Goal: Task Accomplishment & Management: Manage account settings

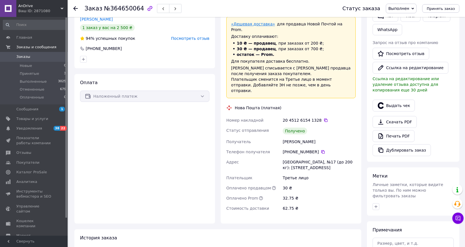
scroll to position [121, 0]
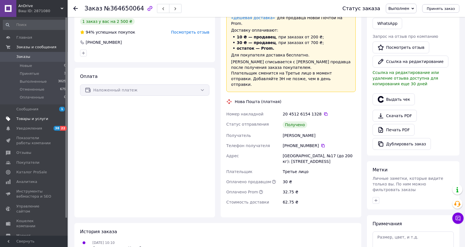
click at [21, 116] on span "Товары и услуги" at bounding box center [32, 118] width 32 height 5
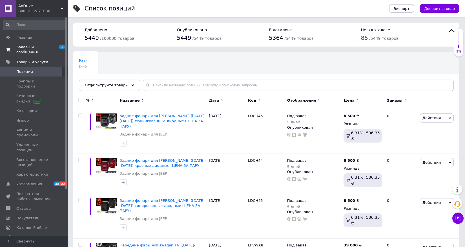
click at [27, 49] on span "Заказы и сообщения" at bounding box center [34, 50] width 36 height 10
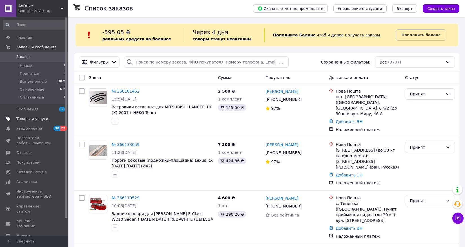
click at [25, 120] on span "Товары и услуги" at bounding box center [32, 118] width 32 height 5
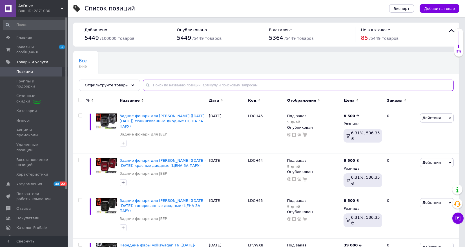
click at [188, 84] on input "text" at bounding box center [298, 85] width 311 height 11
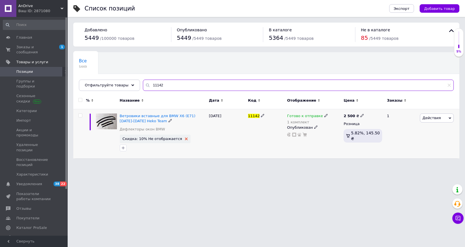
type input "11142"
click at [185, 139] on icon at bounding box center [186, 138] width 3 height 3
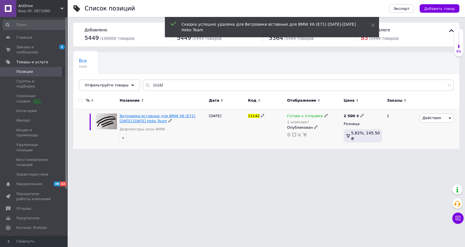
click at [163, 117] on span "Ветровики вставные для BMW X6 (E71) [DATE]-[DATE] Heko Team" at bounding box center [158, 118] width 76 height 9
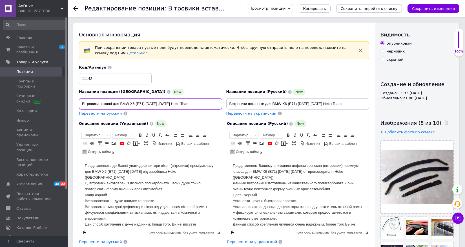
click at [154, 103] on input "Вітровики вставні для BMW X6 (E71) [DATE]-[DATE] Heko Team" at bounding box center [150, 103] width 143 height 11
type input "Вітровики вставні для BMW X6 (E71) [DATE]-[DATE] Heko Team"
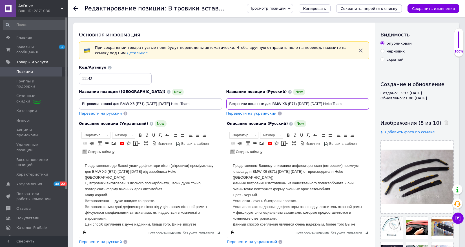
click at [305, 104] on input "Ветровики вставные для BMW X6 (E71) [DATE]-[DATE] Heko Team" at bounding box center [297, 103] width 143 height 11
click at [306, 104] on input "Ветровики вставные для BMW X6 (E71) [DATE]-[DATE] Heko Team" at bounding box center [297, 103] width 143 height 11
type input "Ветровики вставные для BMW X6 (E71) [DATE]-[DATE] Heko Team"
click at [150, 173] on body "Представляємо до Вашої уваги дефлектори вікон (вітровики) преміумкласу для BMW …" at bounding box center [150, 204] width 131 height 82
click at [287, 172] on body "Представляем Вашему вниманию дефлекторы окон (ветровики) премиум-класса для BMW…" at bounding box center [298, 204] width 131 height 82
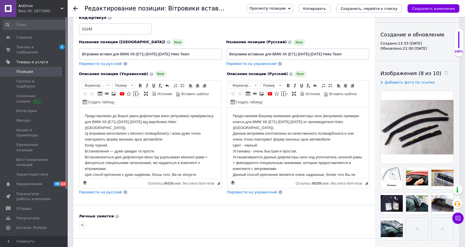
scroll to position [91, 0]
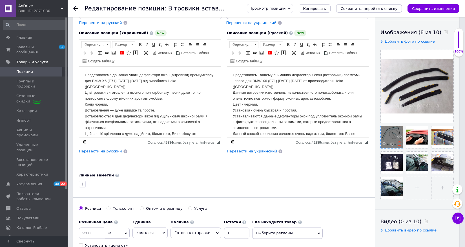
click at [399, 145] on use at bounding box center [400, 143] width 4 height 4
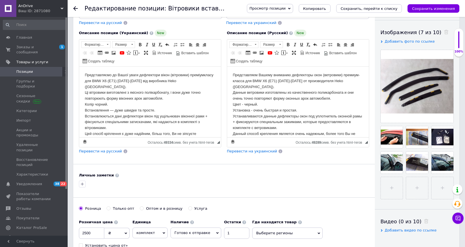
click at [0, 0] on use at bounding box center [0, 0] width 0 height 0
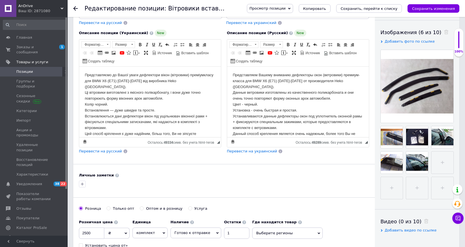
click at [0, 0] on use at bounding box center [0, 0] width 0 height 0
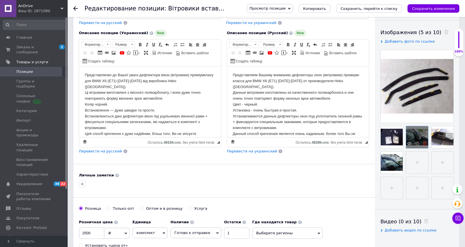
click at [425, 144] on icon at bounding box center [425, 143] width 4 height 4
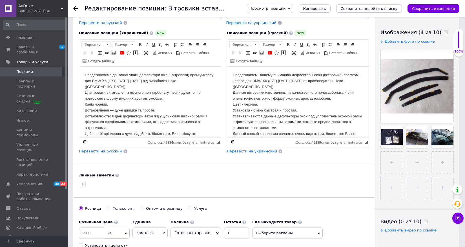
click at [0, 0] on icon at bounding box center [0, 0] width 0 height 0
click at [425, 144] on input "file" at bounding box center [417, 137] width 22 height 22
type input "C:\fakepath\[DATE] 20.34.48.jpg"
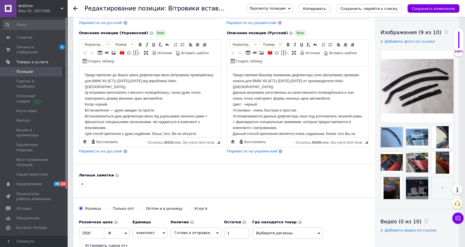
drag, startPoint x: 442, startPoint y: 135, endPoint x: 418, endPoint y: 186, distance: 56.2
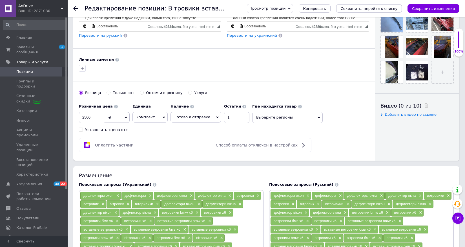
scroll to position [215, 0]
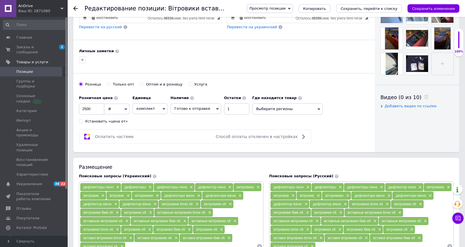
click at [271, 111] on span "Выберите регионы" at bounding box center [287, 108] width 71 height 11
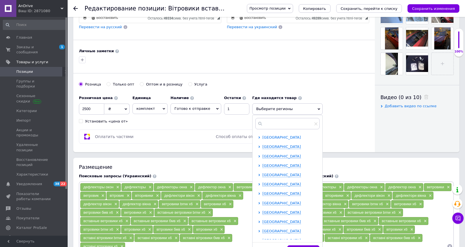
click at [266, 137] on span "[GEOGRAPHIC_DATA]" at bounding box center [282, 137] width 39 height 4
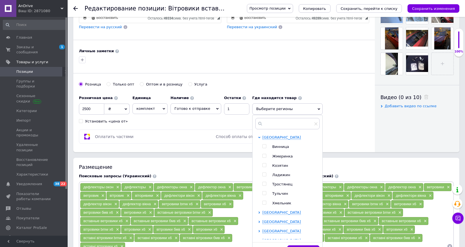
click at [274, 147] on span "Винница" at bounding box center [280, 146] width 17 height 4
checkbox input "true"
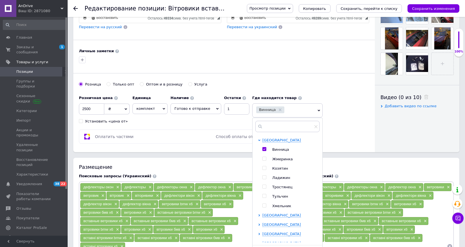
click at [334, 130] on div "Оплатить частями Способ оплаты отключен в настройках" at bounding box center [224, 136] width 290 height 14
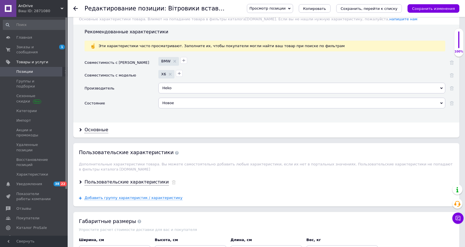
scroll to position [538, 0]
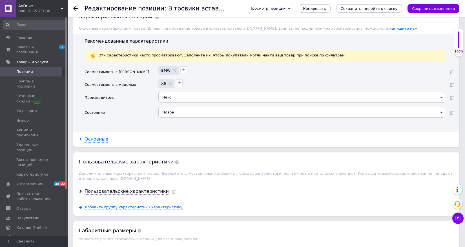
click at [94, 136] on div "Основные" at bounding box center [97, 139] width 24 height 6
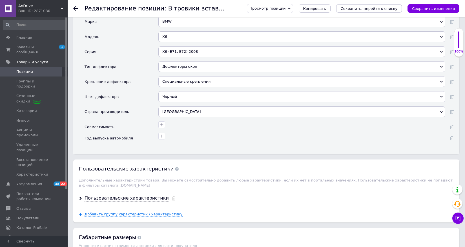
scroll to position [675, 0]
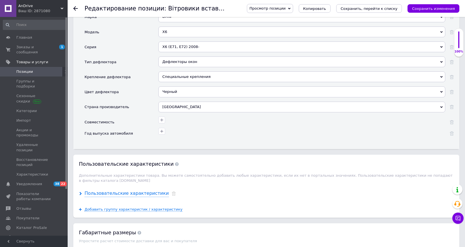
click at [98, 193] on div "Пользовательские характеристики" at bounding box center [127, 193] width 84 height 6
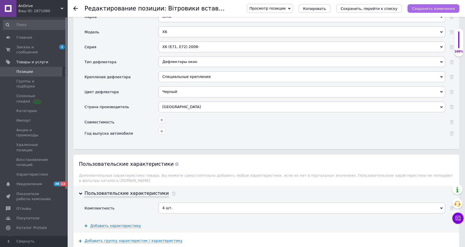
click at [427, 7] on icon "Сохранить изменения" at bounding box center [433, 8] width 43 height 4
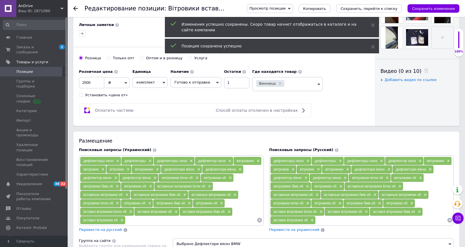
scroll to position [0, 0]
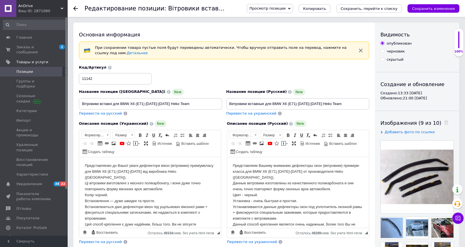
click at [24, 74] on span "Позиции" at bounding box center [24, 71] width 17 height 5
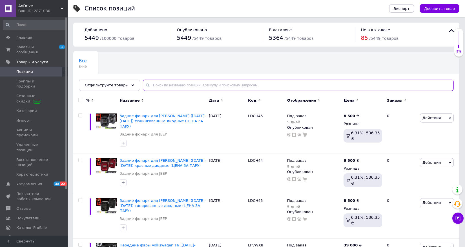
click at [152, 84] on input "text" at bounding box center [298, 85] width 311 height 11
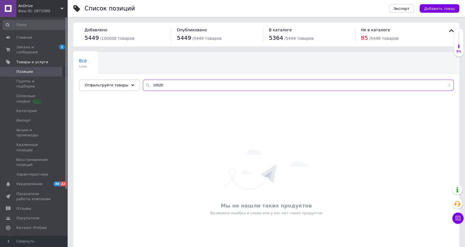
click at [163, 82] on input "10520" at bounding box center [298, 85] width 311 height 11
click at [167, 83] on input "10520" at bounding box center [298, 85] width 311 height 11
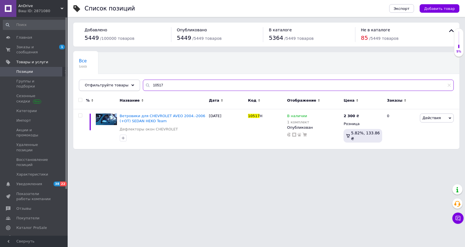
drag, startPoint x: 164, startPoint y: 84, endPoint x: 123, endPoint y: 84, distance: 41.5
click at [123, 84] on div "Отфильтруйте товары 10517" at bounding box center [266, 85] width 375 height 11
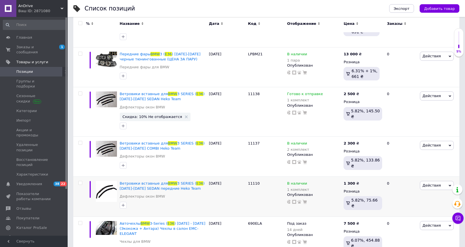
scroll to position [237, 0]
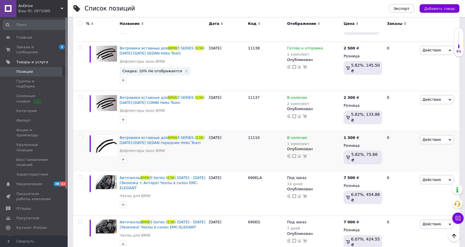
type input "bmw e36"
click at [182, 6] on div "Список позиций" at bounding box center [232, 8] width 294 height 17
click at [185, 71] on use at bounding box center [186, 71] width 3 height 3
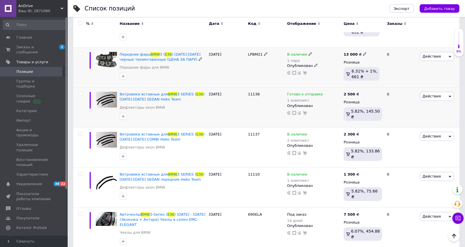
scroll to position [0, 0]
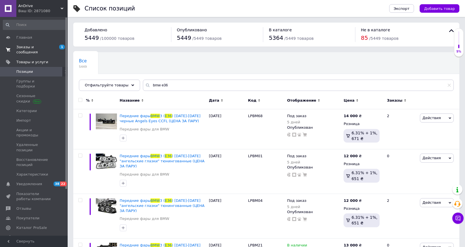
click at [30, 50] on span "Заказы и сообщения" at bounding box center [34, 50] width 36 height 10
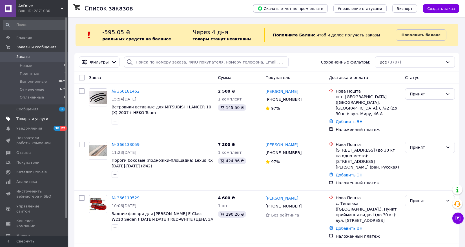
click at [34, 122] on link "Товары и услуги" at bounding box center [34, 119] width 69 height 10
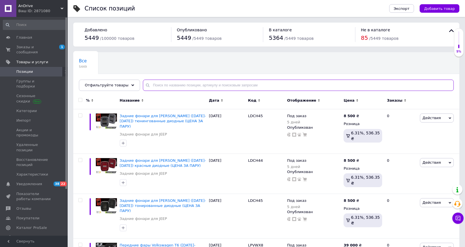
click at [186, 84] on input "text" at bounding box center [298, 85] width 311 height 11
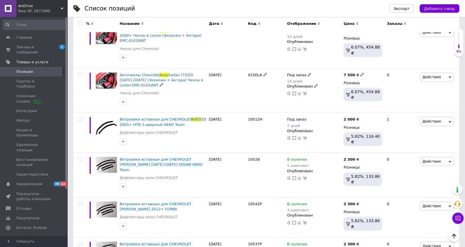
scroll to position [701, 0]
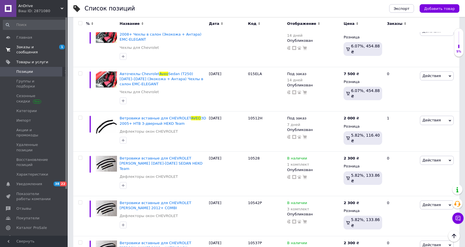
type input "aveo"
click at [30, 46] on span "Заказы и сообщения" at bounding box center [34, 50] width 36 height 10
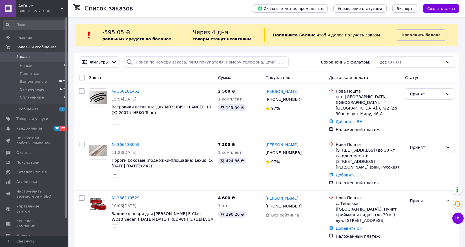
click at [186, 5] on div "Список заказов" at bounding box center [163, 8] width 157 height 17
click at [35, 119] on span "Товары и услуги" at bounding box center [32, 118] width 32 height 5
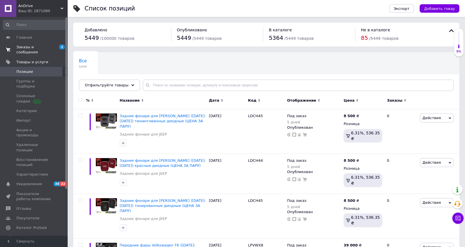
click at [35, 54] on span "Заказы и сообщения" at bounding box center [34, 50] width 36 height 10
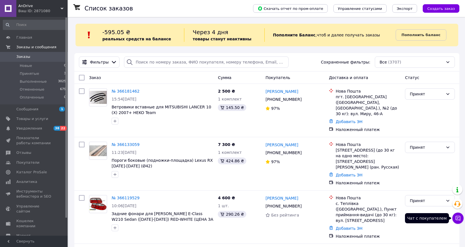
click at [457, 217] on icon at bounding box center [458, 218] width 6 height 6
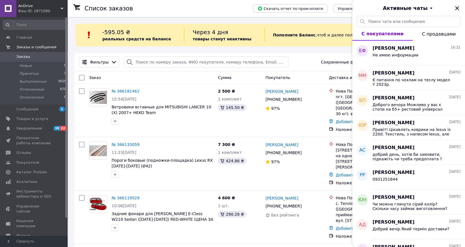
click at [456, 10] on icon "Закрыть" at bounding box center [457, 8] width 7 height 7
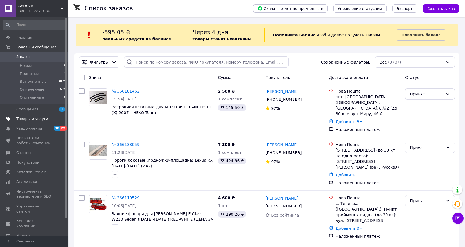
click at [41, 120] on span "Товары и услуги" at bounding box center [32, 118] width 32 height 5
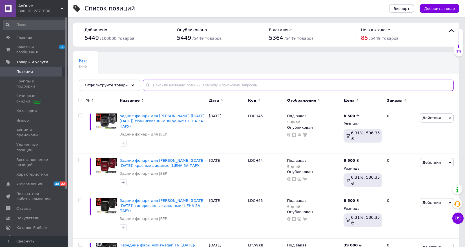
click at [175, 83] on input "text" at bounding box center [298, 85] width 311 height 11
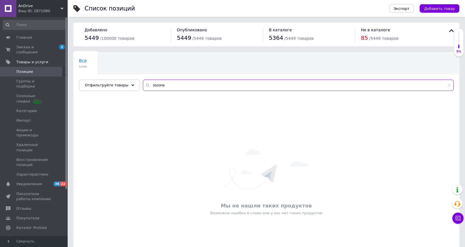
drag, startPoint x: 151, startPoint y: 87, endPoint x: 138, endPoint y: 87, distance: 12.1
click at [143, 87] on input "sscona" at bounding box center [298, 85] width 311 height 11
type input "ascona"
click at [105, 209] on div "Мы не нашли таких продуктов Возможно ошибка в слове или у вас нет таких продукт…" at bounding box center [266, 182] width 386 height 166
click at [26, 73] on span "Позиции" at bounding box center [24, 71] width 17 height 5
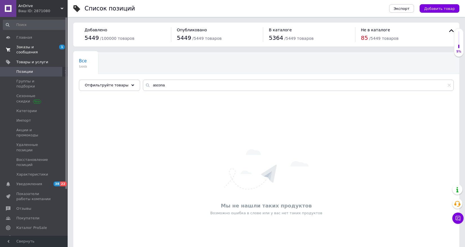
click at [28, 52] on span "Заказы и сообщения" at bounding box center [34, 50] width 36 height 10
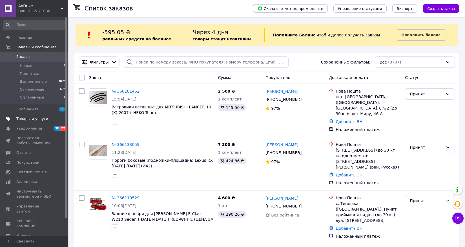
click at [28, 121] on span "Товары и услуги" at bounding box center [32, 118] width 32 height 5
